Goal: Task Accomplishment & Management: Manage account settings

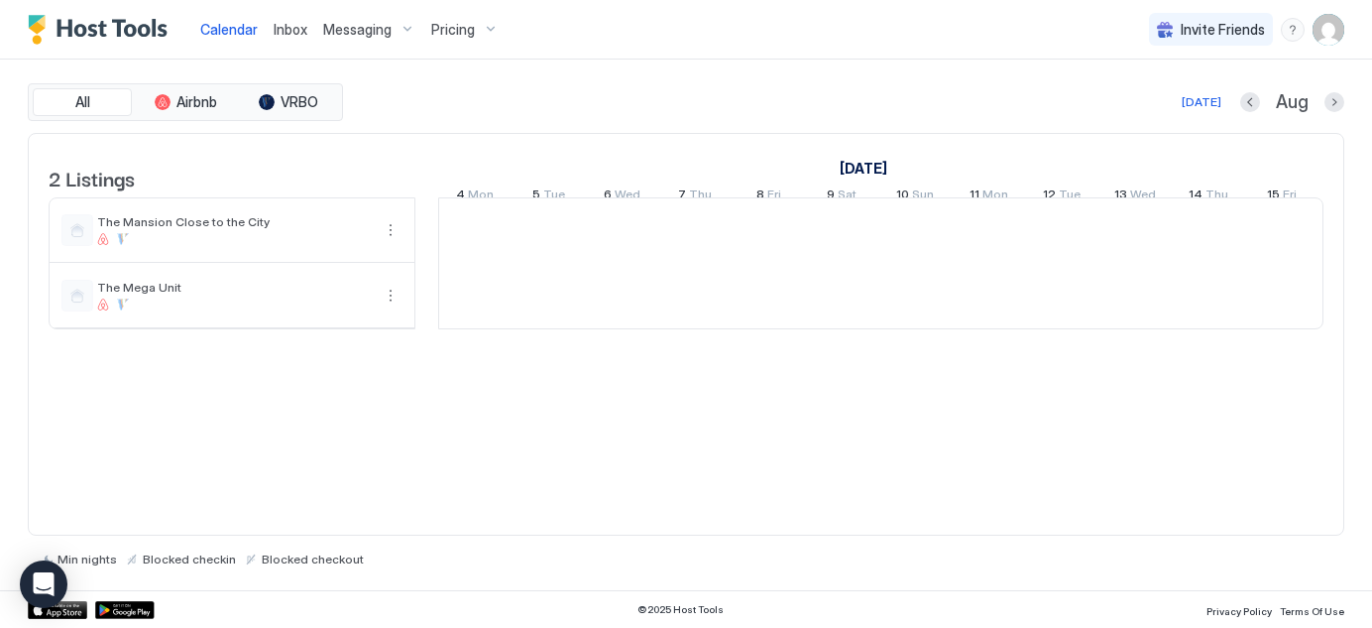
scroll to position [0, 1101]
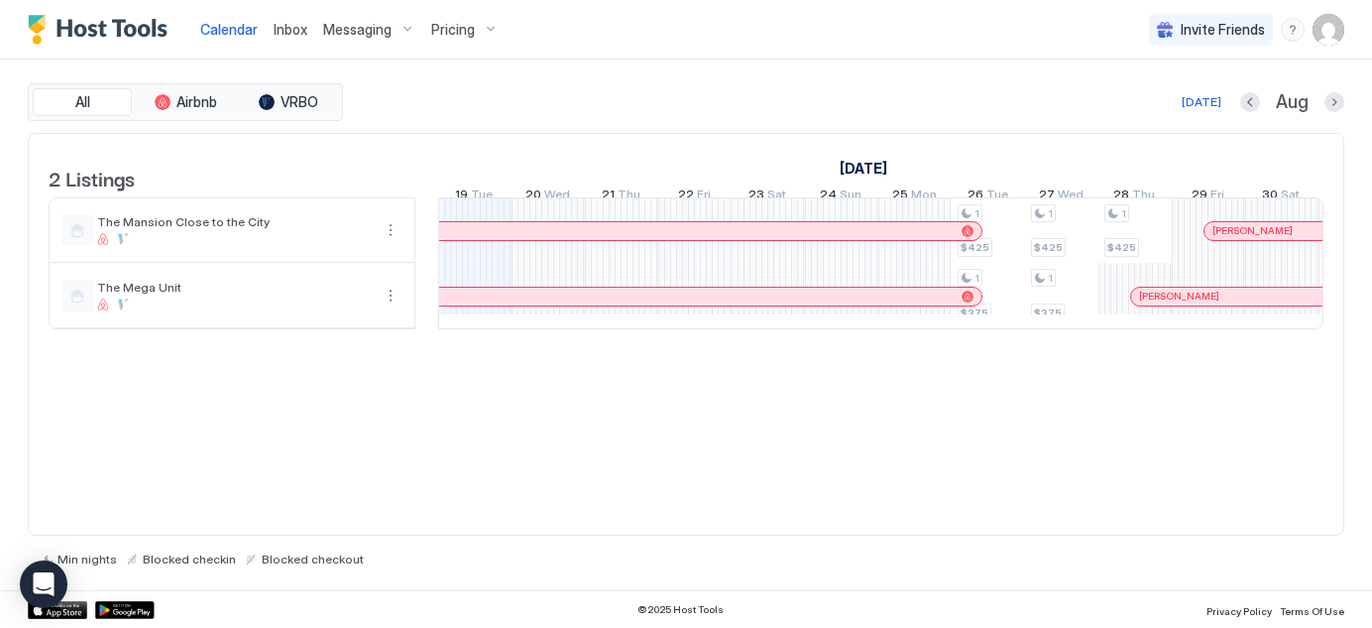
click at [379, 23] on span "Messaging" at bounding box center [357, 30] width 68 height 18
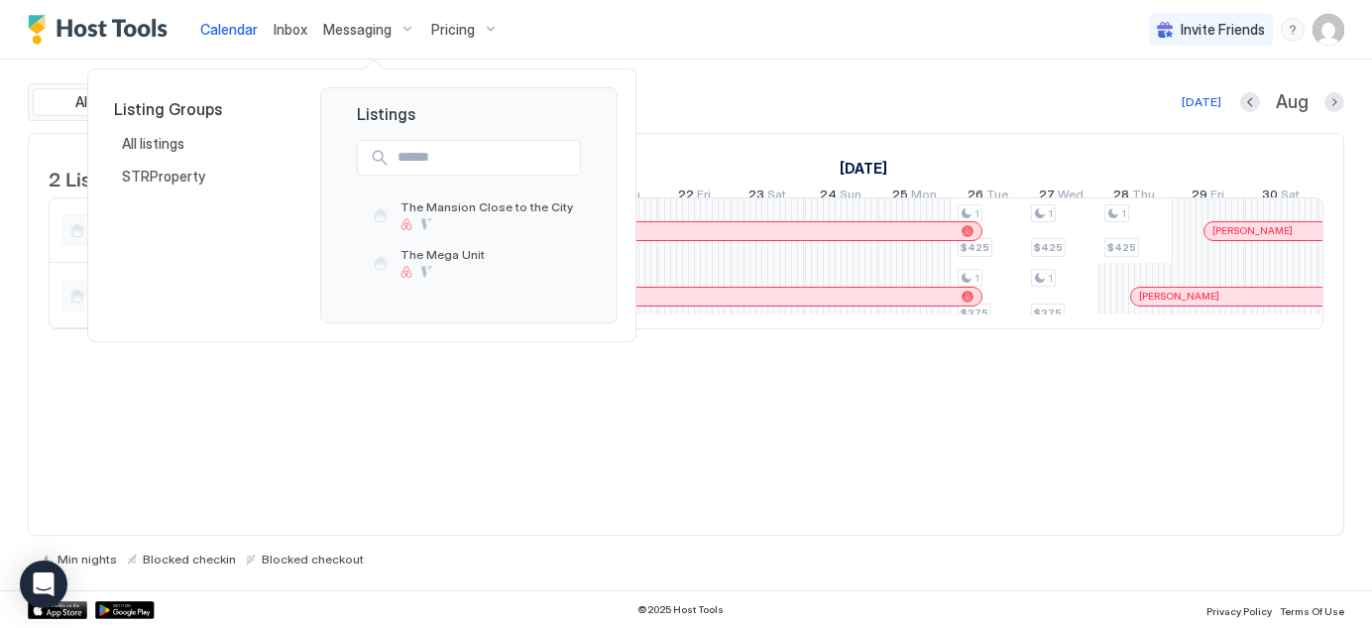
click at [362, 31] on div at bounding box center [686, 314] width 1372 height 628
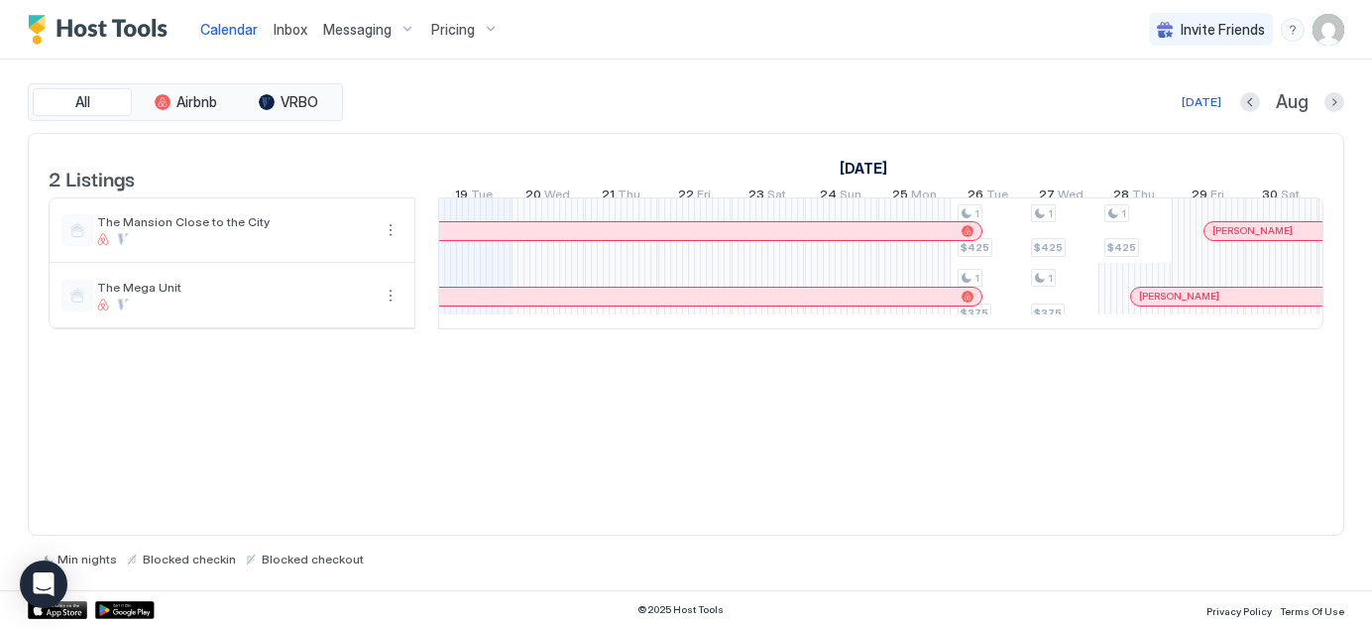
click at [901, 236] on div "[PERSON_NAME]" at bounding box center [606, 230] width 695 height 13
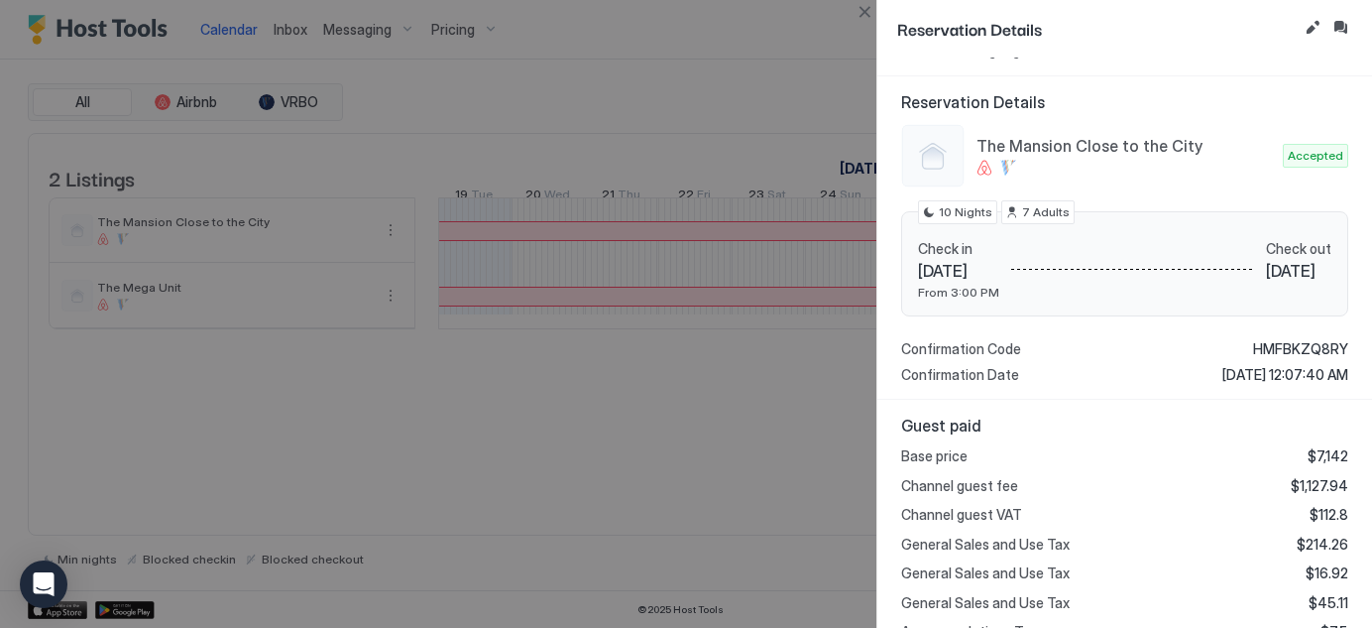
scroll to position [0, 0]
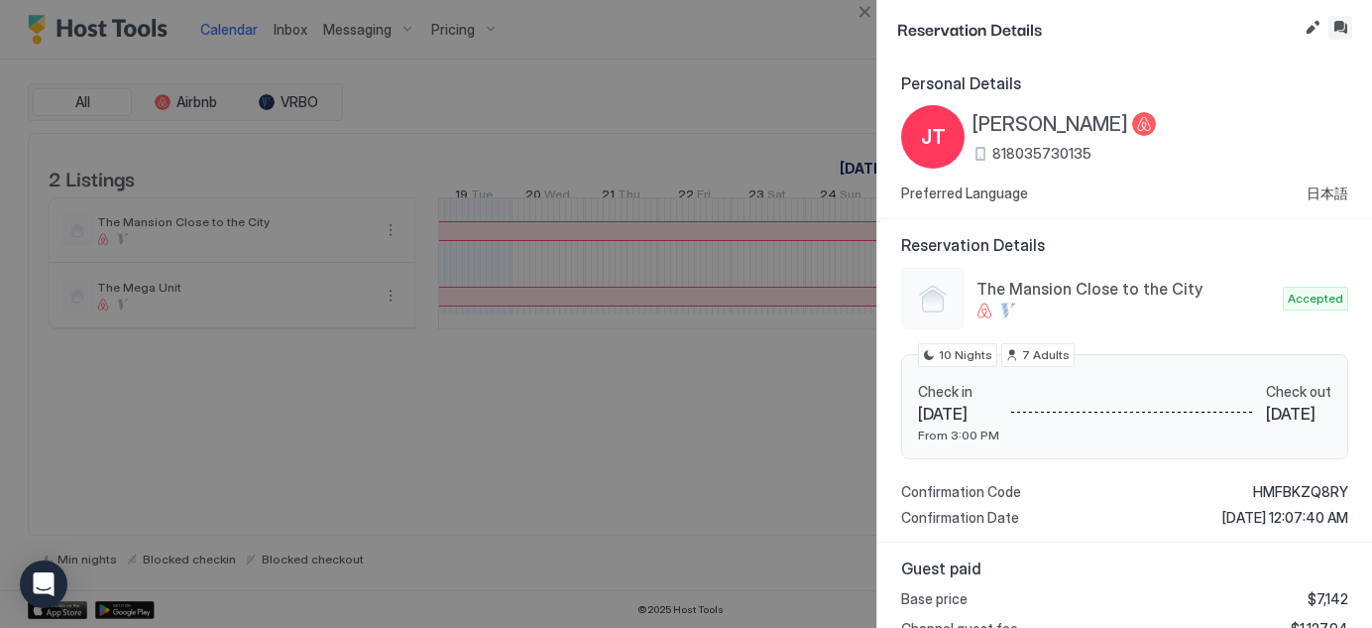
click at [1343, 27] on button "Inbox" at bounding box center [1340, 28] width 24 height 24
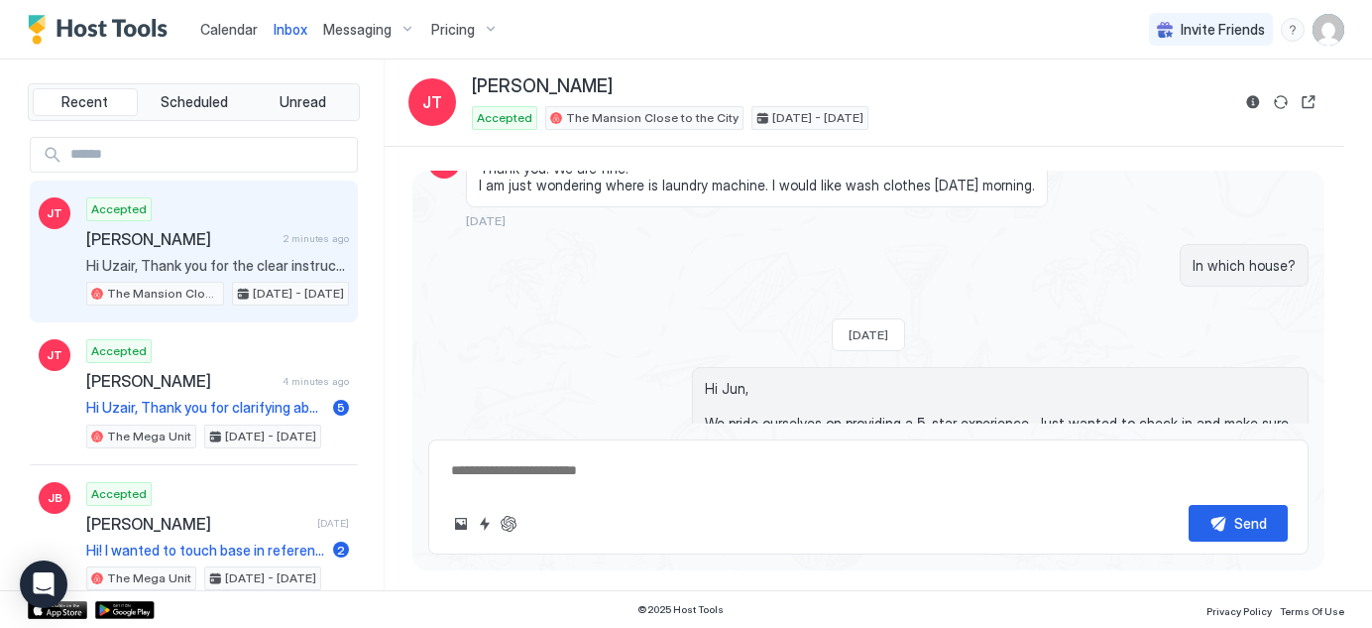
scroll to position [4108, 0]
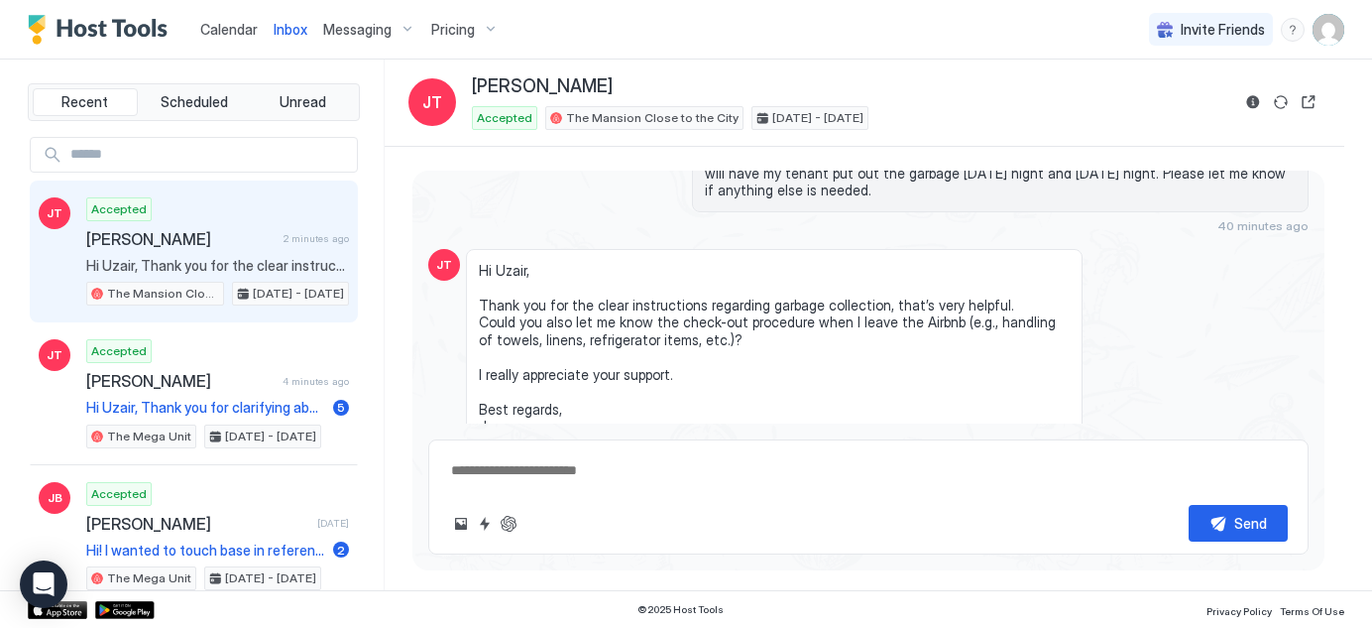
click at [1263, 488] on div "Scheduled Messages" at bounding box center [1218, 498] width 135 height 21
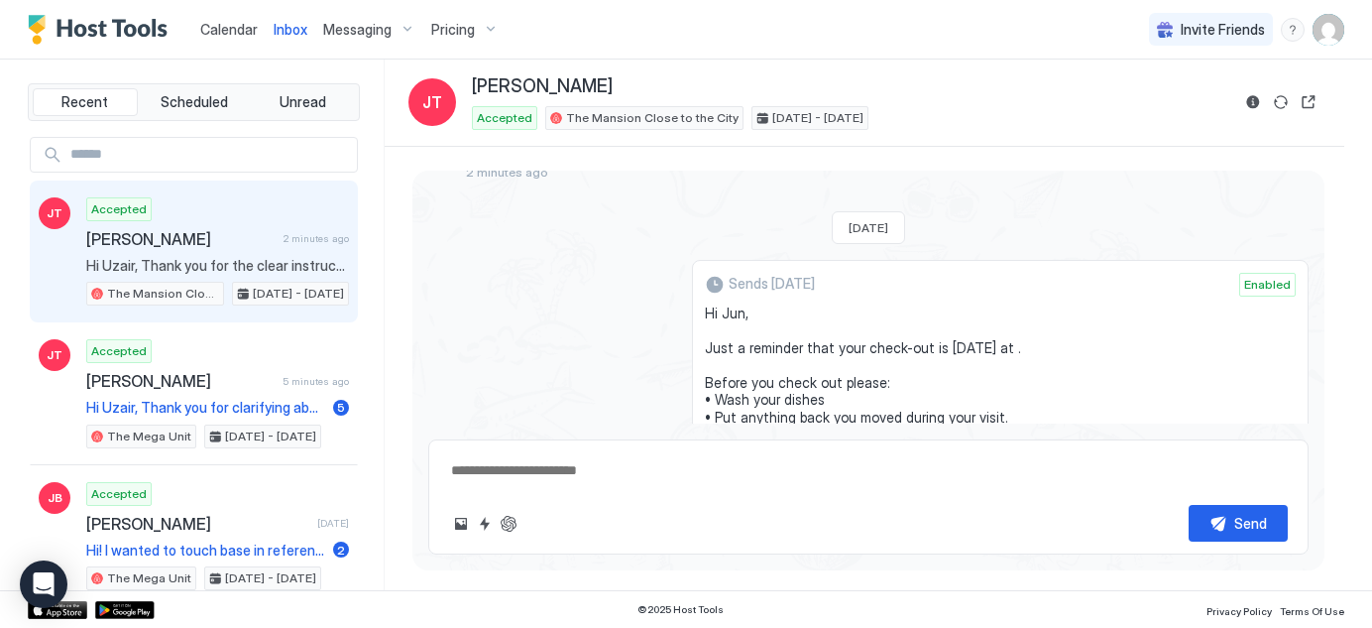
scroll to position [4366, 0]
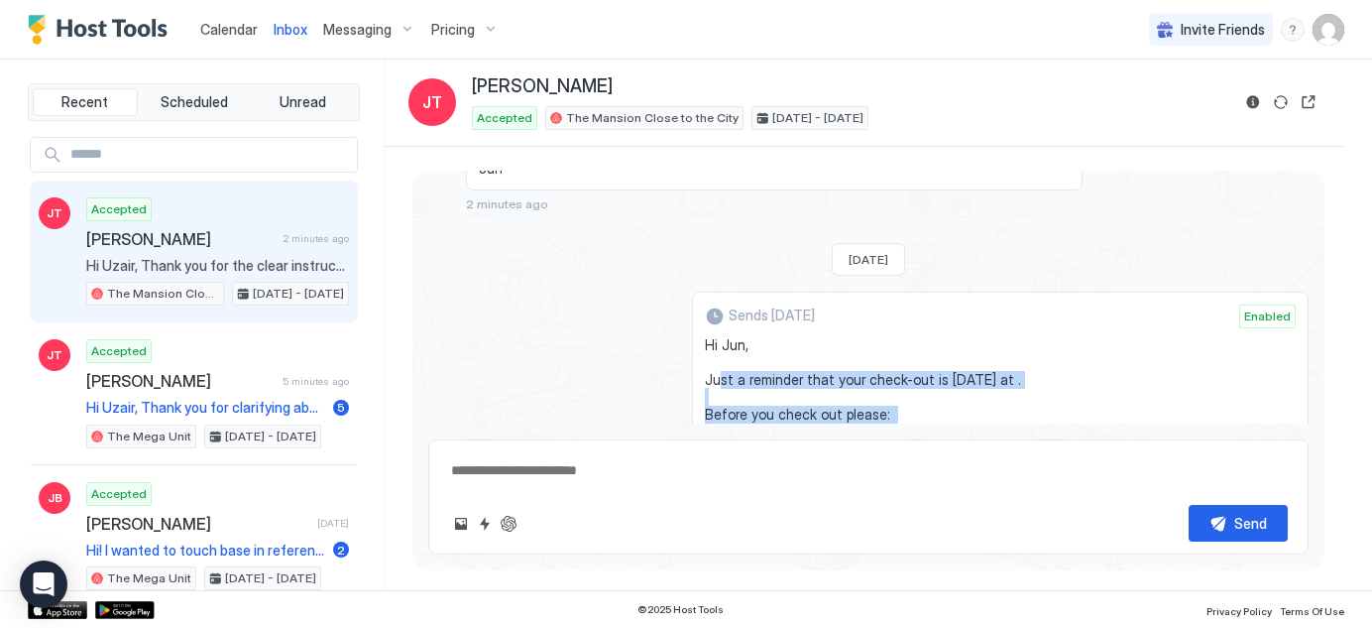
drag, startPoint x: 714, startPoint y: 289, endPoint x: 919, endPoint y: 320, distance: 207.5
click at [919, 336] on span "Hi Jun, Just a reminder that your check-out is [DATE] at . Before you check out…" at bounding box center [1000, 466] width 591 height 261
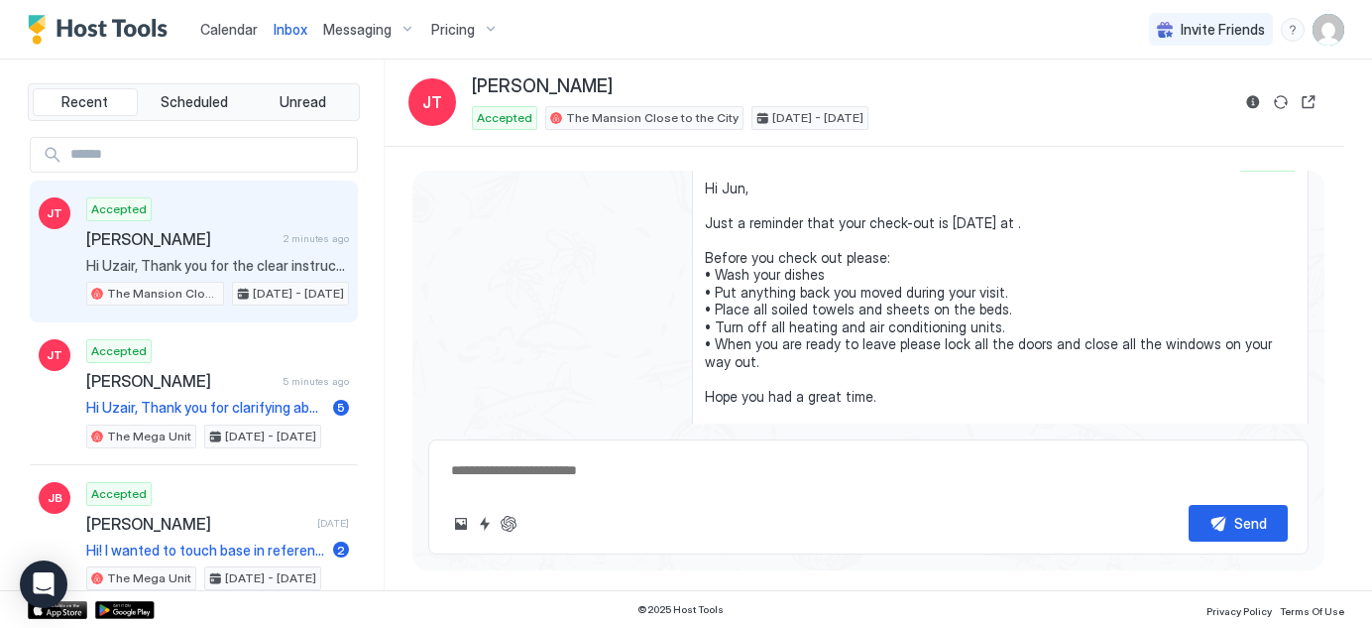
scroll to position [4546, 0]
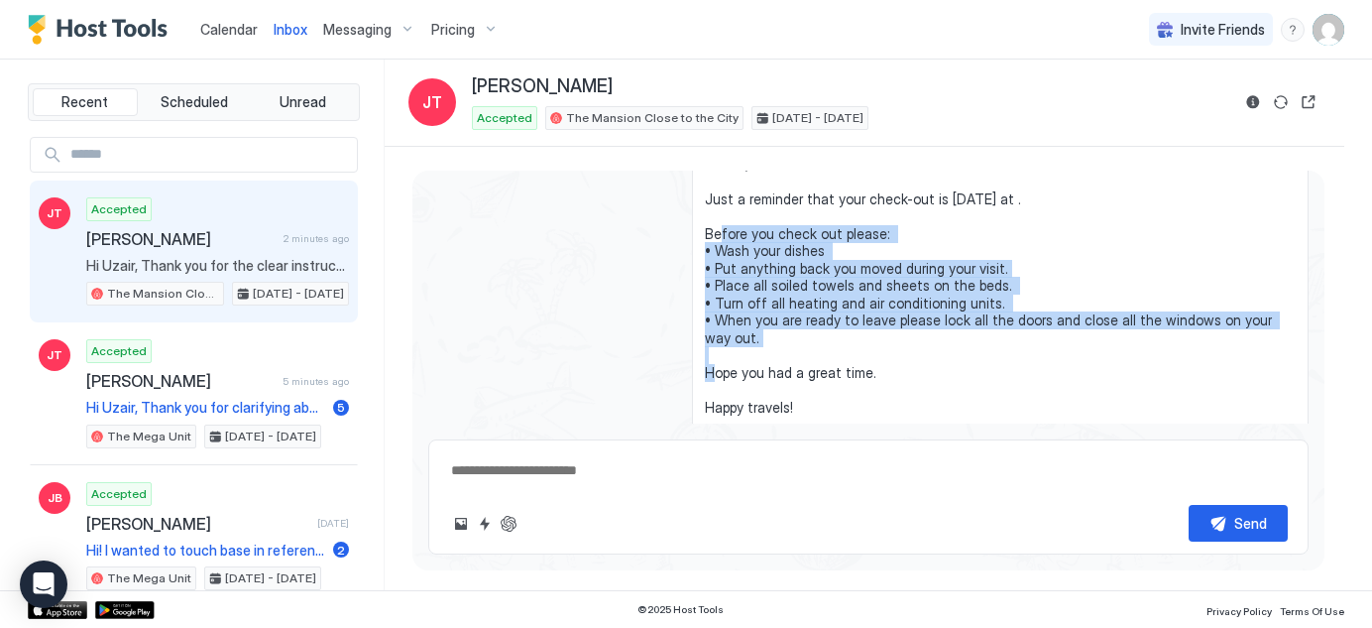
drag, startPoint x: 698, startPoint y: 325, endPoint x: 897, endPoint y: 272, distance: 206.3
click at [897, 272] on div "Sends [DATE] Enabled Hi Jun, Just a reminder that your check-out is [DATE] at .…" at bounding box center [1000, 302] width 617 height 382
copy span "Before you check out please: • Wash your dishes • Put anything back you moved d…"
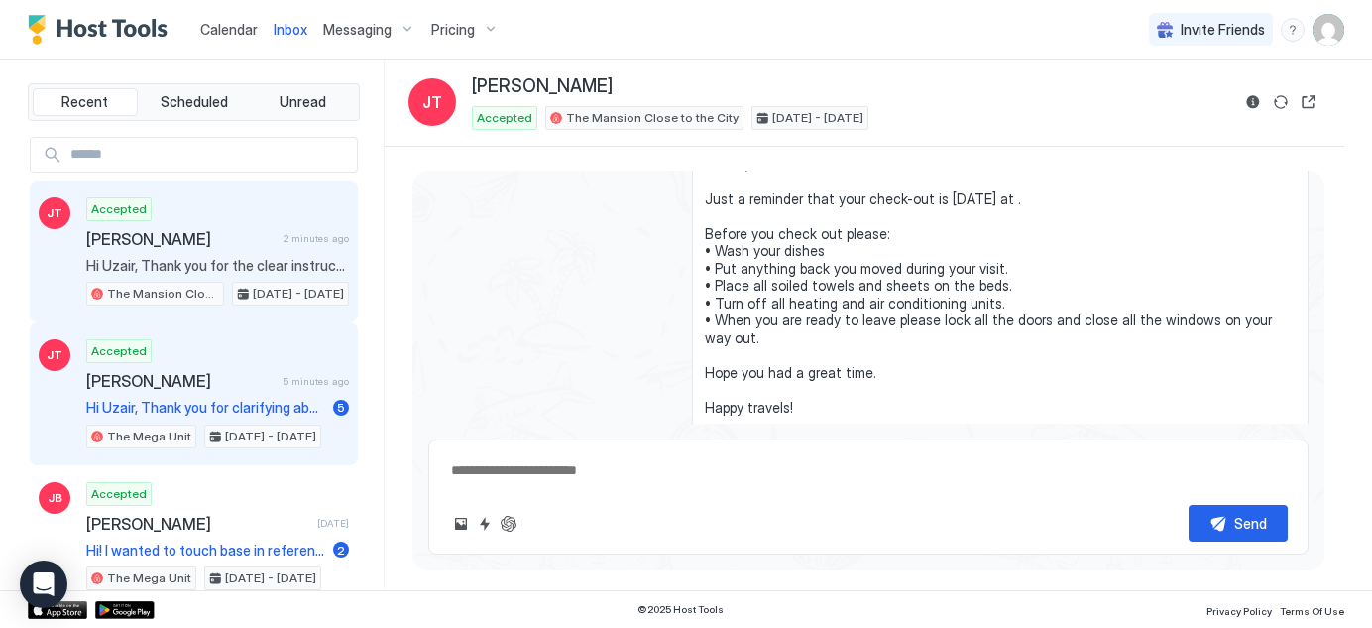
click at [244, 339] on div "Accepted [PERSON_NAME] 5 minutes ago Hi [PERSON_NAME], Thank you for clarifying…" at bounding box center [217, 393] width 263 height 109
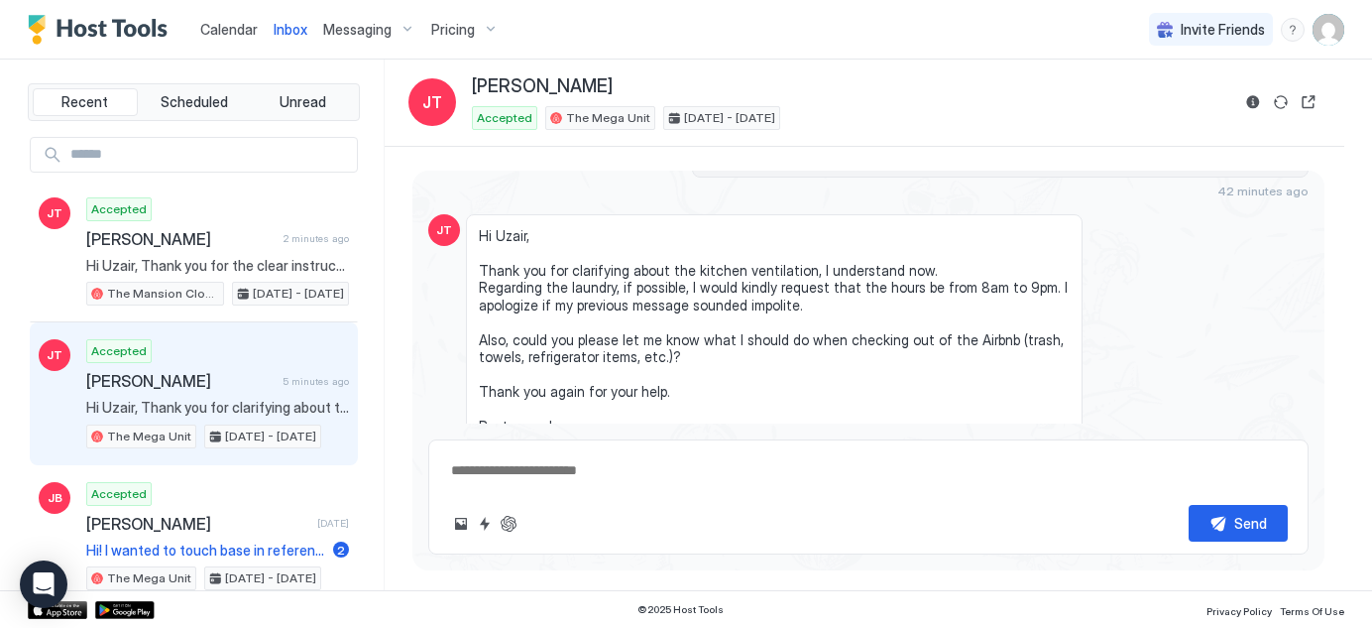
click at [1218, 505] on div "Scheduled Messages" at bounding box center [1218, 515] width 135 height 21
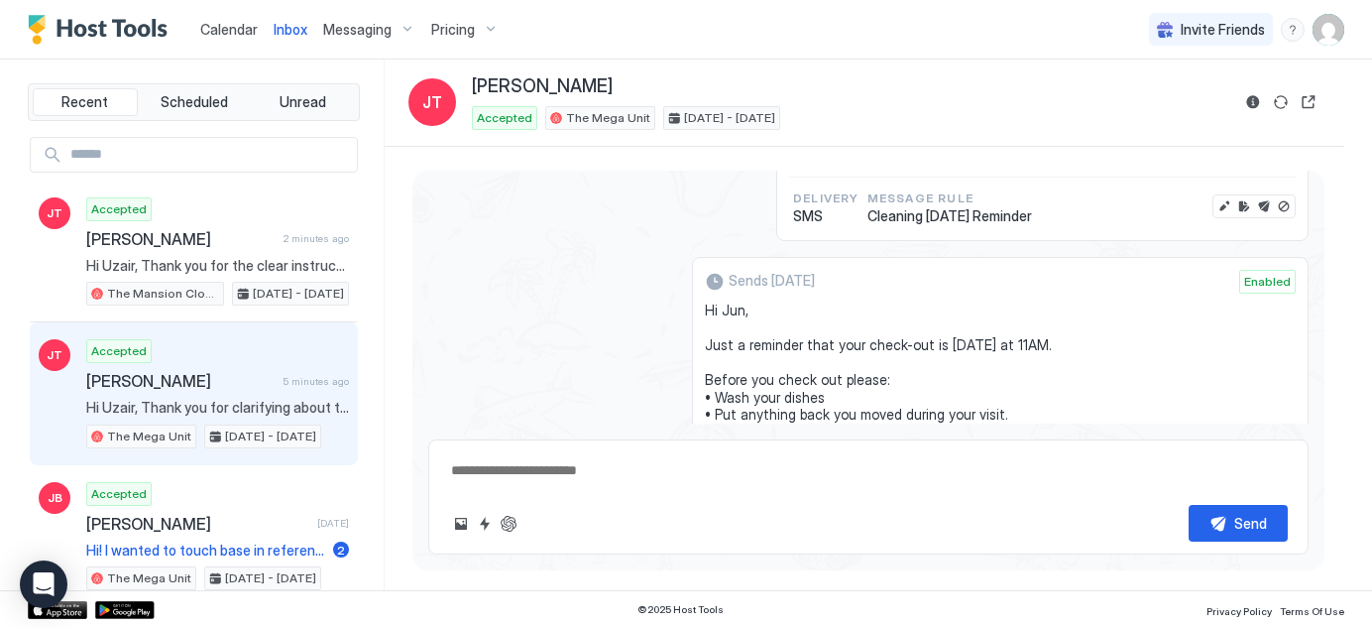
scroll to position [5758, 0]
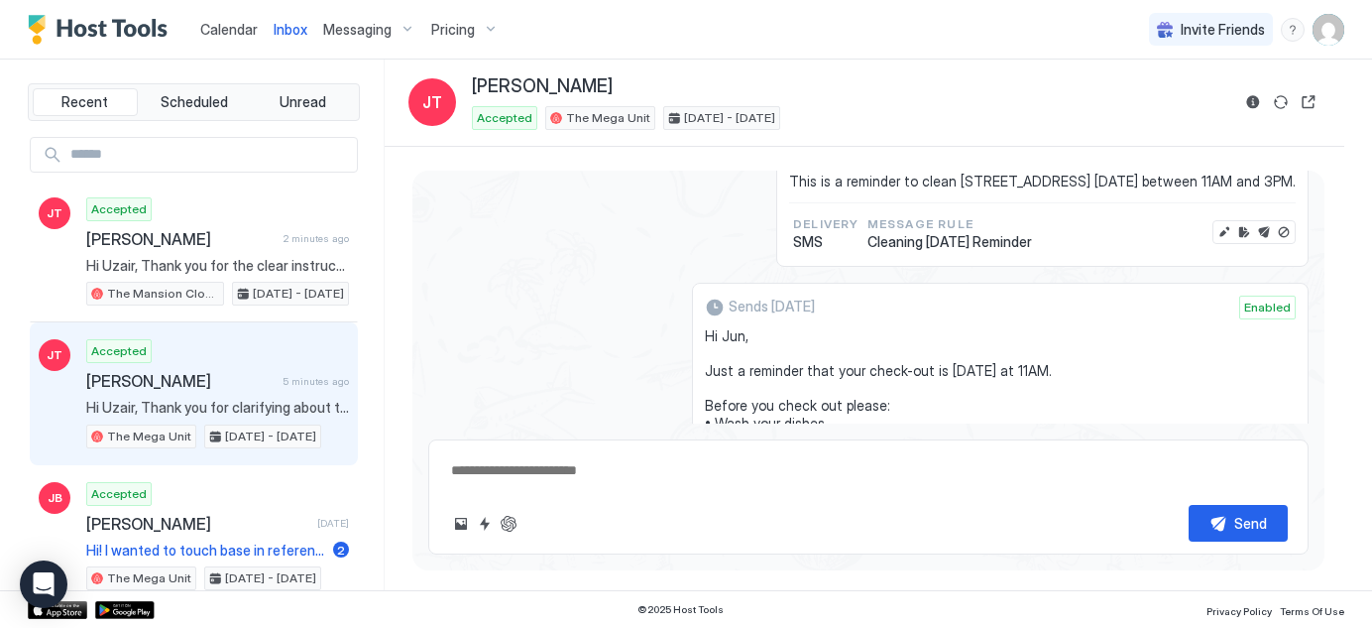
click at [456, 283] on div "Sends [DATE] Enabled Hi Jun, Just a reminder that your check-out is [DATE] at 1…" at bounding box center [868, 474] width 880 height 382
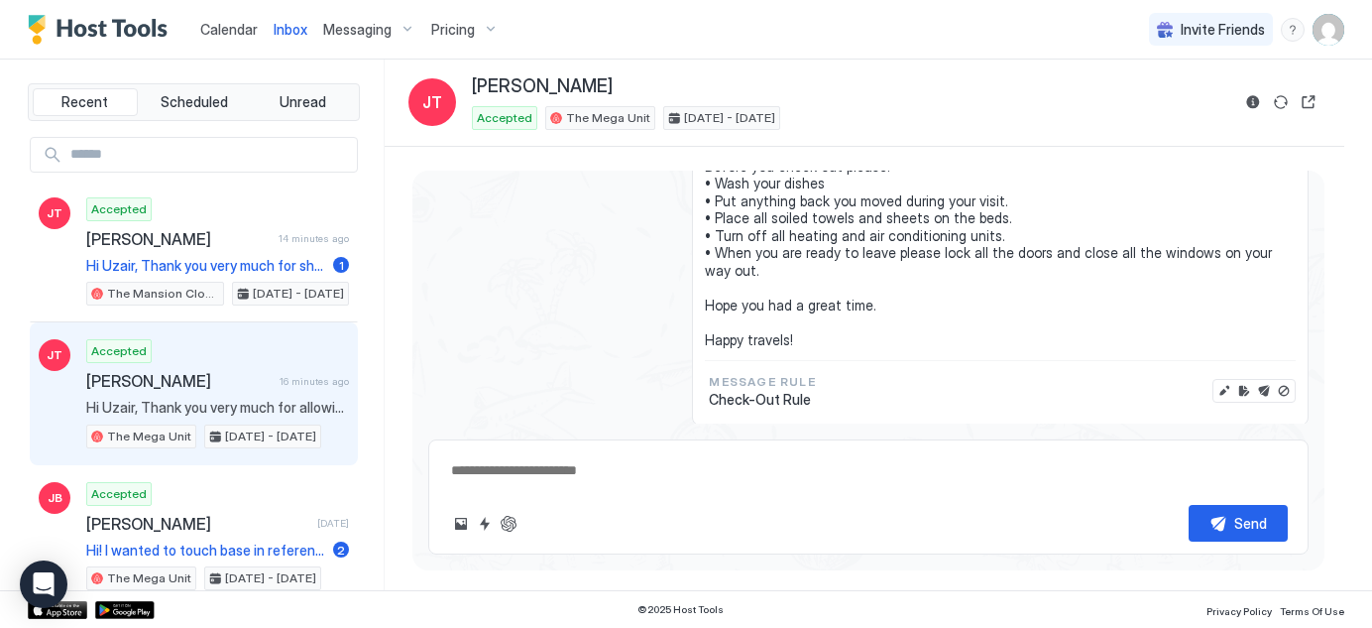
type textarea "*"
